Goal: Information Seeking & Learning: Check status

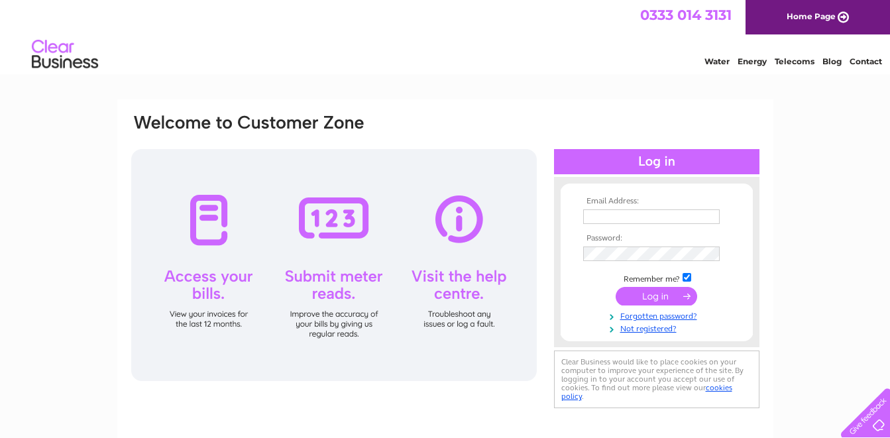
type input "odessey.pharmacy@gmail.com"
click at [656, 297] on input "submit" at bounding box center [655, 296] width 81 height 19
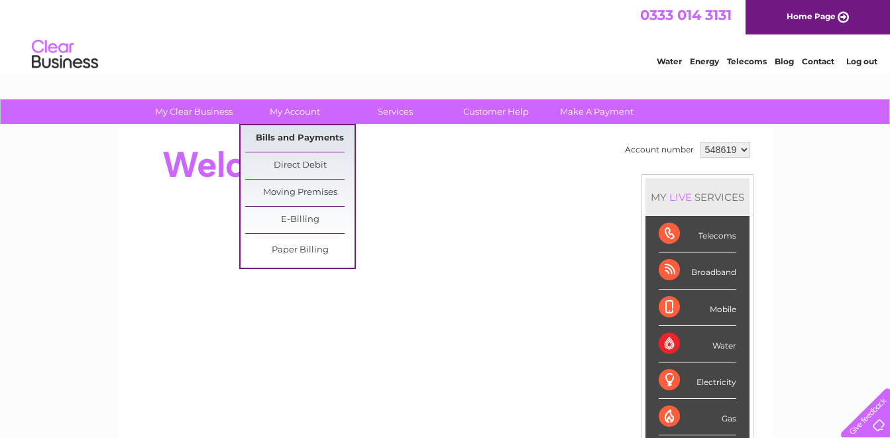
click at [313, 136] on link "Bills and Payments" at bounding box center [299, 138] width 109 height 26
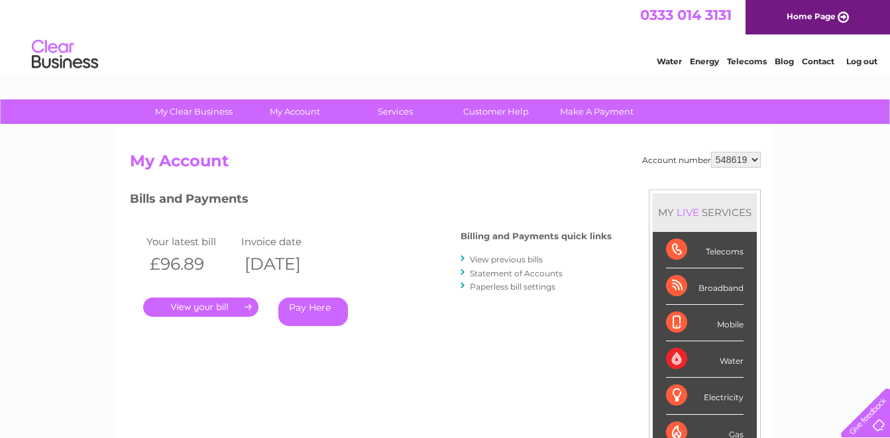
click at [511, 260] on link "View previous bills" at bounding box center [506, 259] width 73 height 10
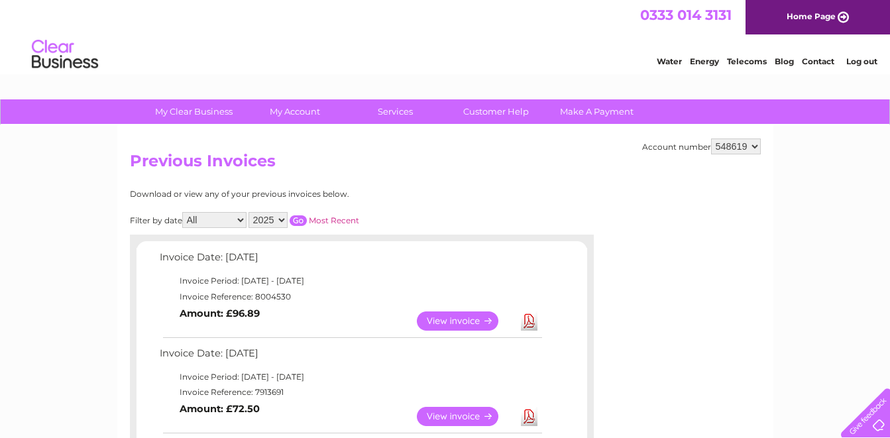
scroll to position [154, 0]
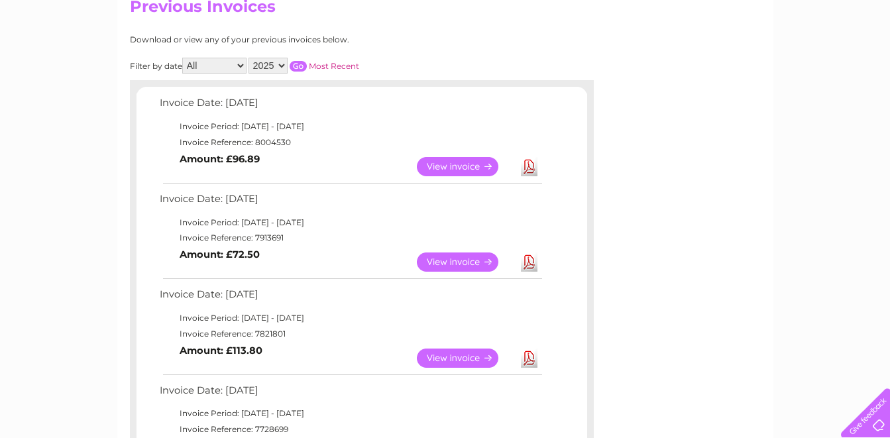
click at [472, 358] on link "View" at bounding box center [465, 357] width 97 height 19
click at [480, 358] on link "View" at bounding box center [465, 357] width 97 height 19
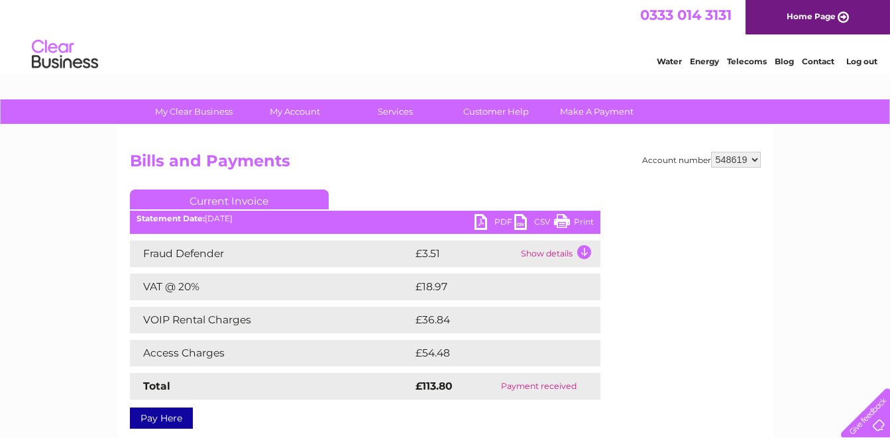
click at [559, 225] on link "Print" at bounding box center [574, 223] width 40 height 19
